Goal: Browse casually

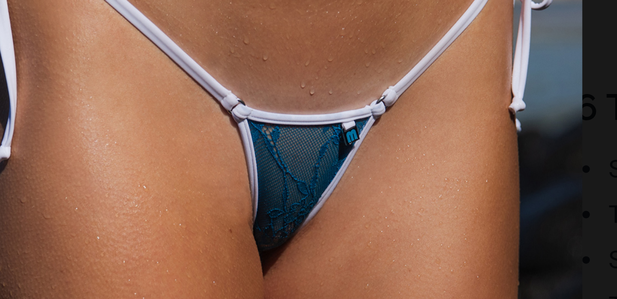
scroll to position [481, 0]
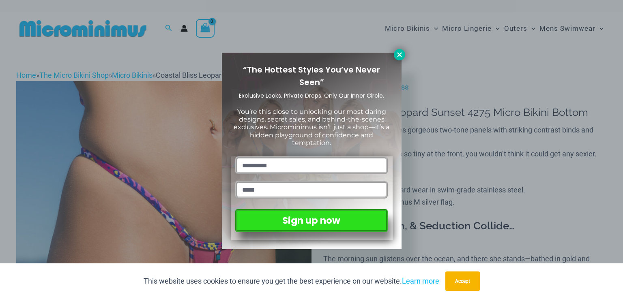
click at [398, 55] on icon at bounding box center [399, 54] width 7 height 7
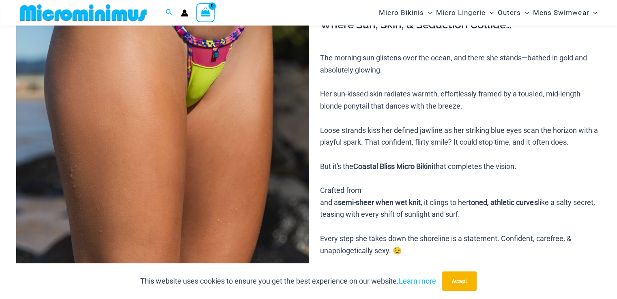
scroll to position [178, 0]
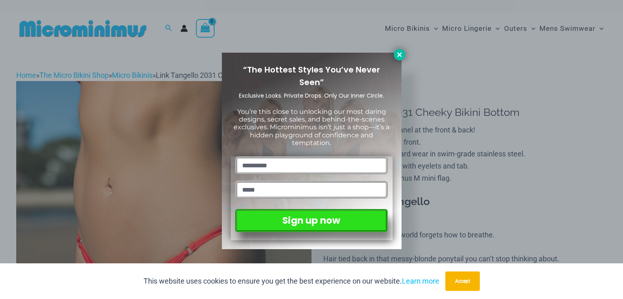
click at [397, 54] on icon at bounding box center [399, 54] width 7 height 7
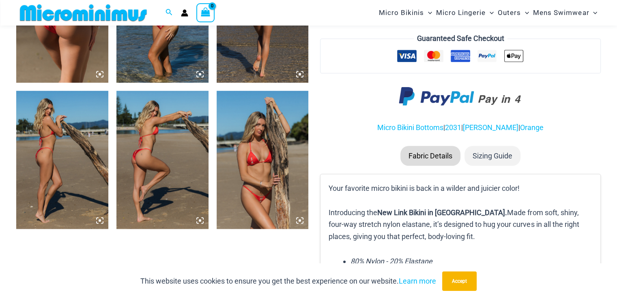
scroll to position [576, 0]
click at [300, 220] on icon at bounding box center [299, 220] width 2 height 2
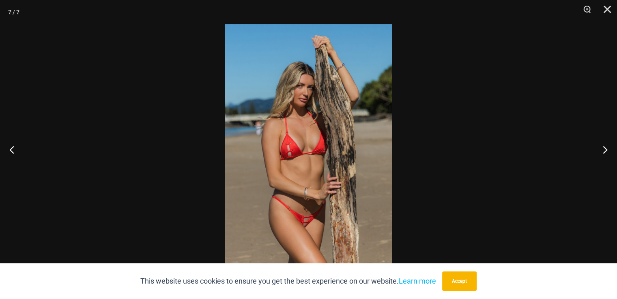
click at [301, 138] on img at bounding box center [308, 149] width 167 height 251
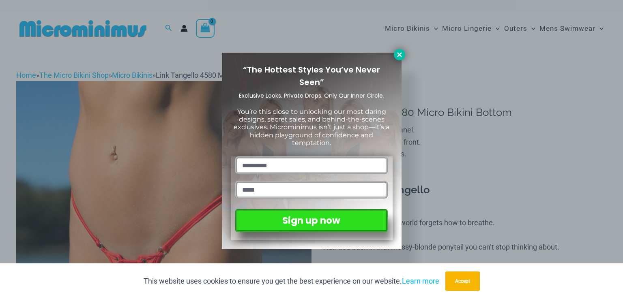
click at [396, 55] on icon at bounding box center [399, 54] width 7 height 7
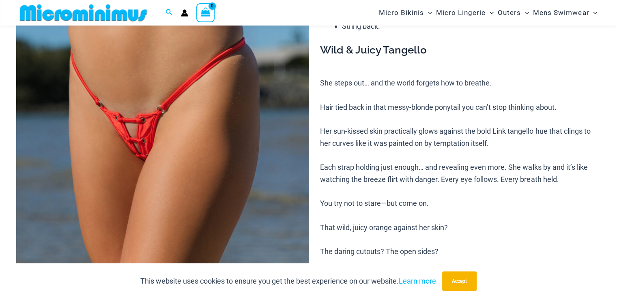
scroll to position [154, 0]
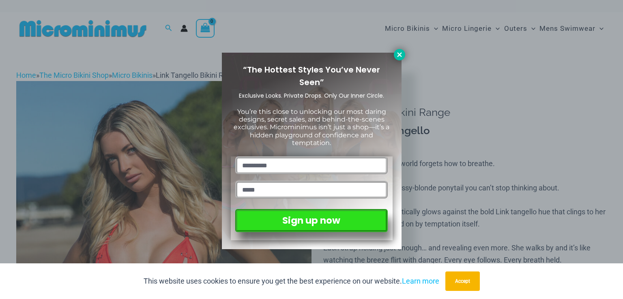
click at [398, 57] on icon at bounding box center [399, 54] width 7 height 7
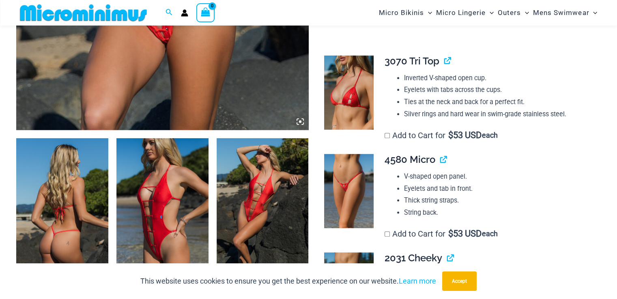
scroll to position [381, 0]
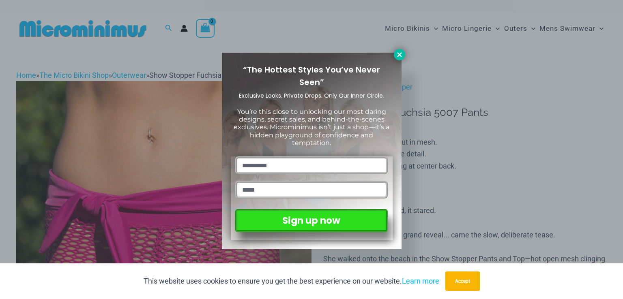
click at [398, 56] on icon at bounding box center [399, 54] width 7 height 7
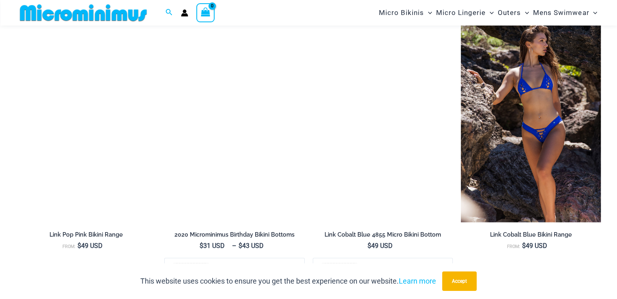
scroll to position [1272, 0]
